Goal: Transaction & Acquisition: Purchase product/service

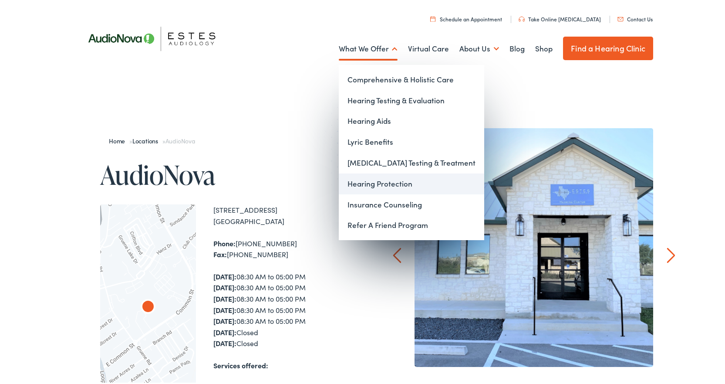
click at [373, 183] on link "Hearing Protection" at bounding box center [411, 182] width 145 height 21
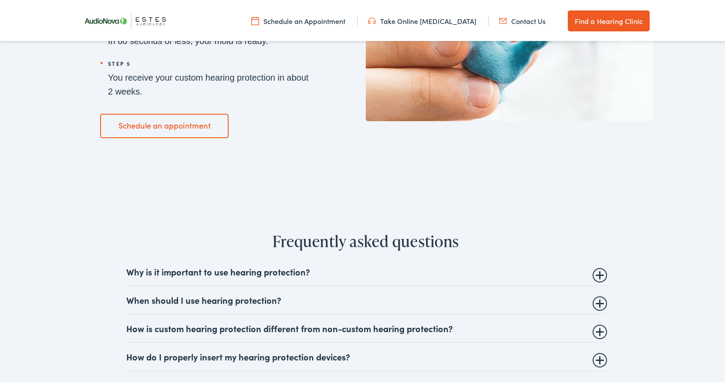
scroll to position [1378, 0]
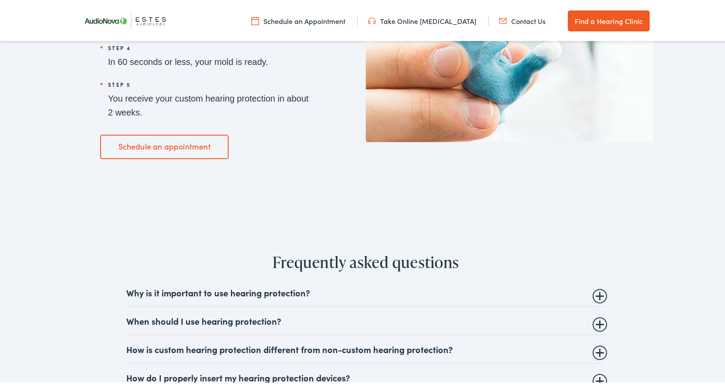
click at [595, 352] on details "How is custom hearing protection different from non-custom hearing protection? …" at bounding box center [365, 347] width 479 height 28
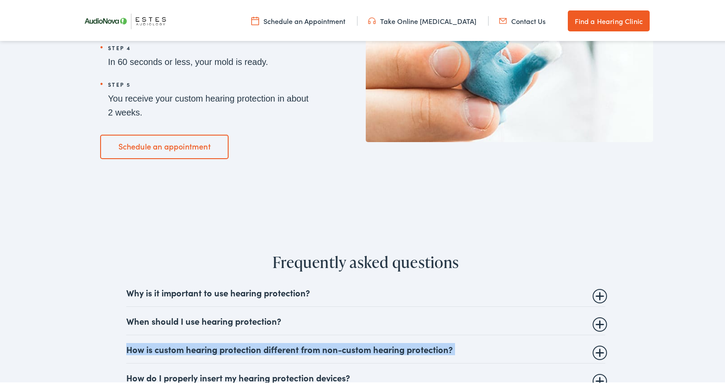
click at [595, 353] on details "How is custom hearing protection different from non-custom hearing protection? …" at bounding box center [365, 347] width 479 height 28
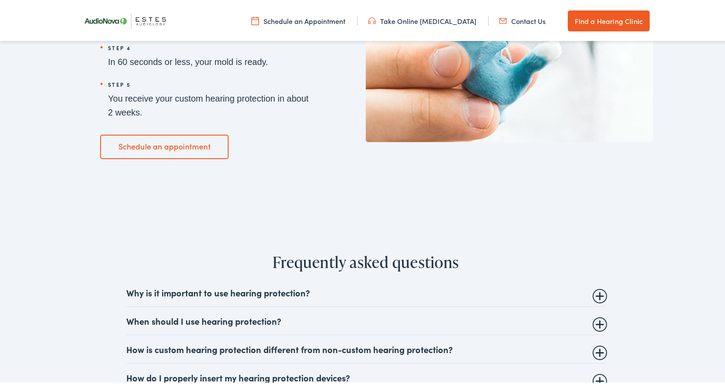
click at [596, 349] on summary "How is custom hearing protection different from non-custom hearing protection?" at bounding box center [365, 347] width 479 height 10
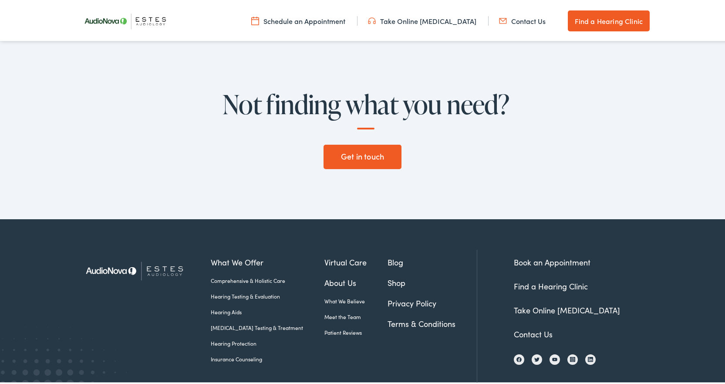
scroll to position [1882, 0]
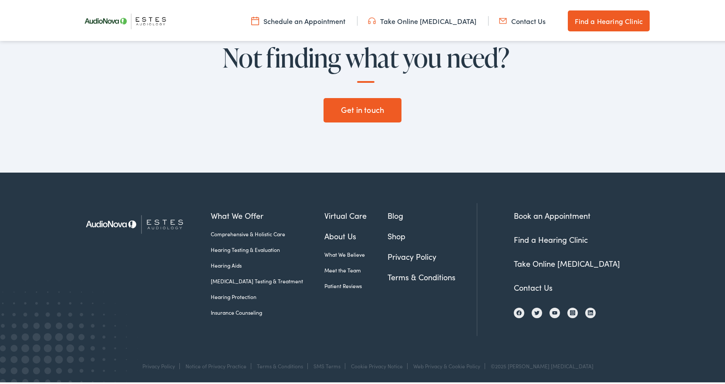
click at [387, 231] on link "Shop" at bounding box center [431, 234] width 89 height 12
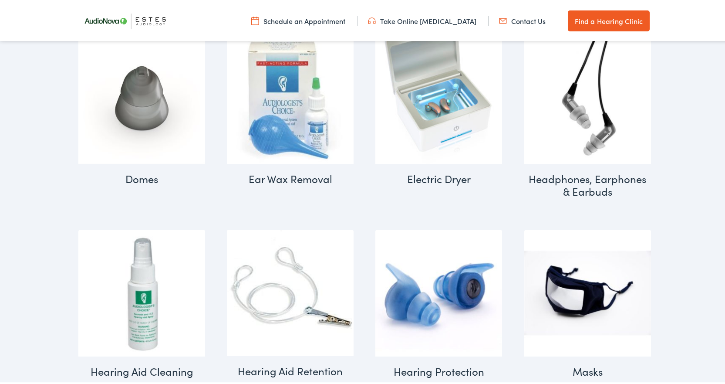
scroll to position [726, 0]
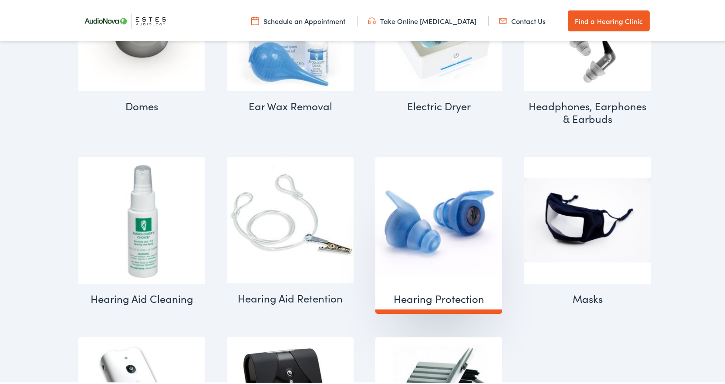
click at [424, 292] on h2 "Hearing Protection (8)" at bounding box center [438, 297] width 127 height 30
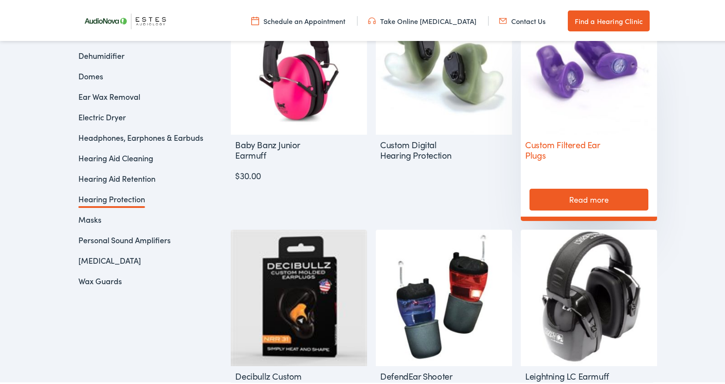
scroll to position [290, 0]
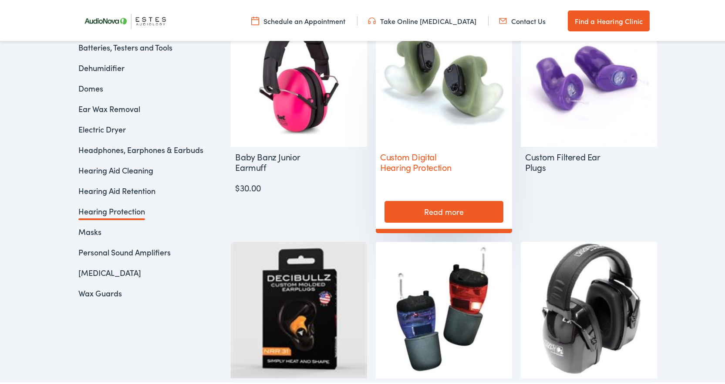
click at [420, 160] on h2 "Custom Digital Hearing Protection" at bounding box center [422, 160] width 93 height 30
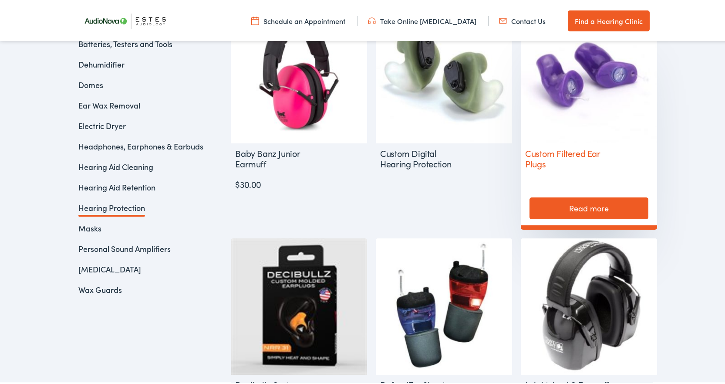
click at [607, 92] on img at bounding box center [589, 73] width 136 height 136
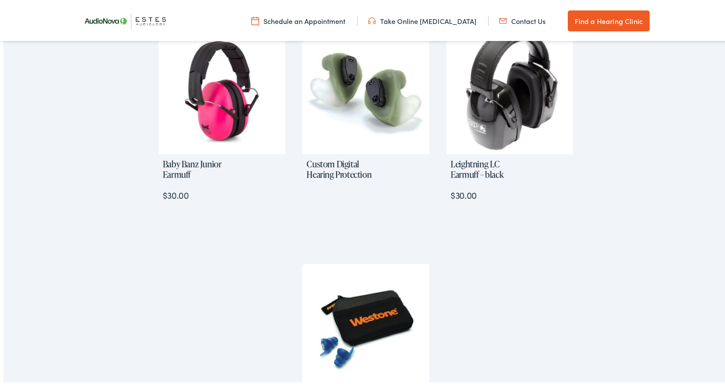
scroll to position [424, 0]
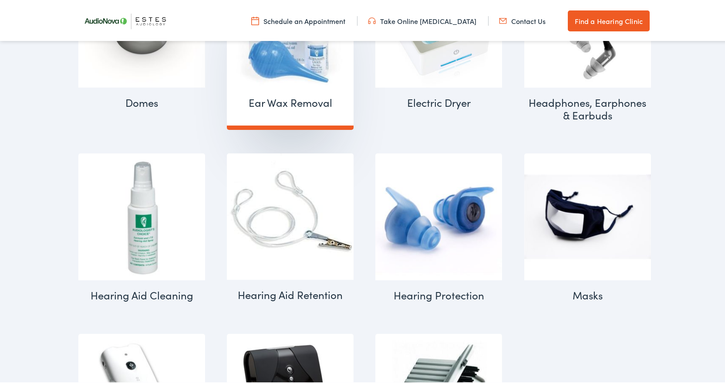
scroll to position [726, 0]
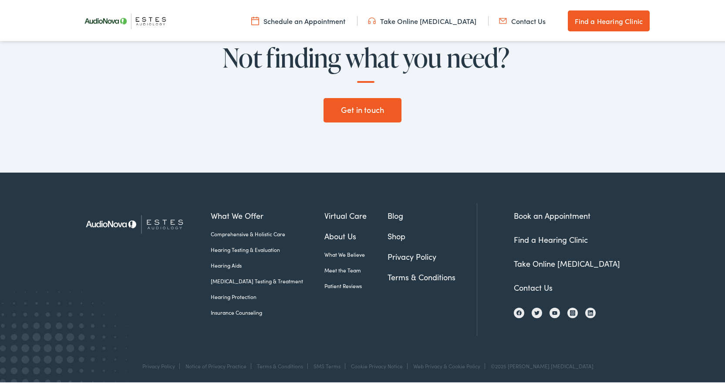
drag, startPoint x: 322, startPoint y: 111, endPoint x: 270, endPoint y: 98, distance: 53.2
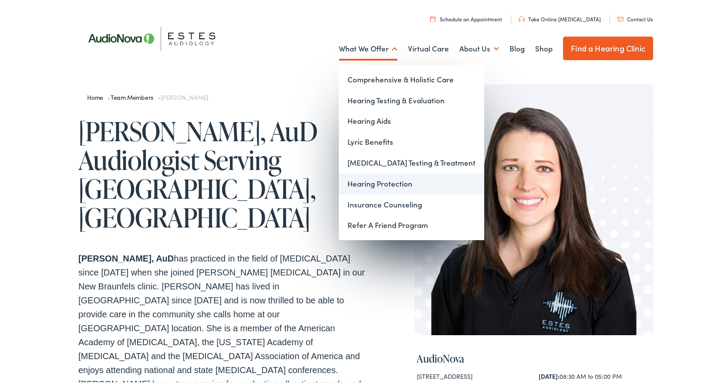
click at [380, 185] on link "Hearing Protection" at bounding box center [411, 182] width 145 height 21
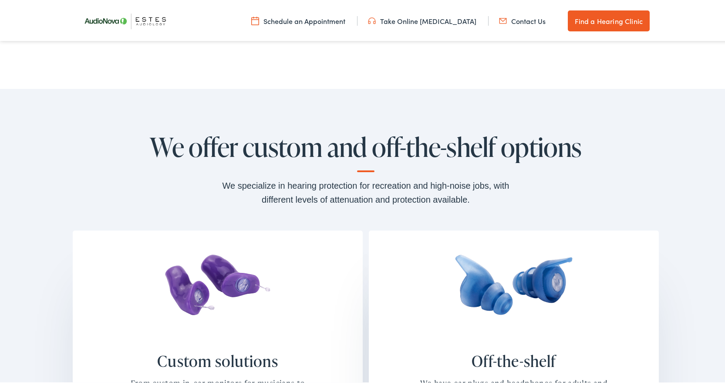
scroll to position [363, 0]
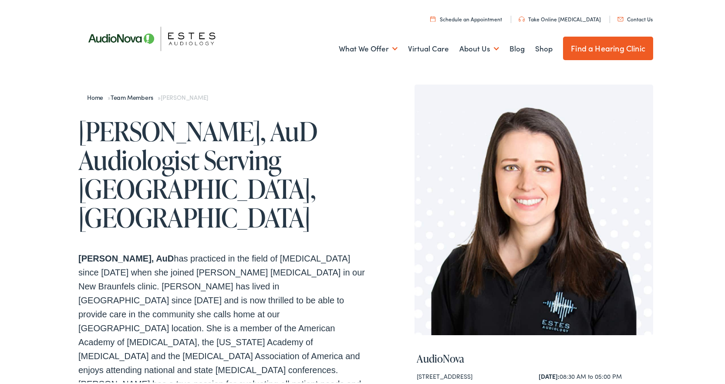
drag, startPoint x: 394, startPoint y: 149, endPoint x: 374, endPoint y: 131, distance: 27.4
